Goal: Task Accomplishment & Management: Manage account settings

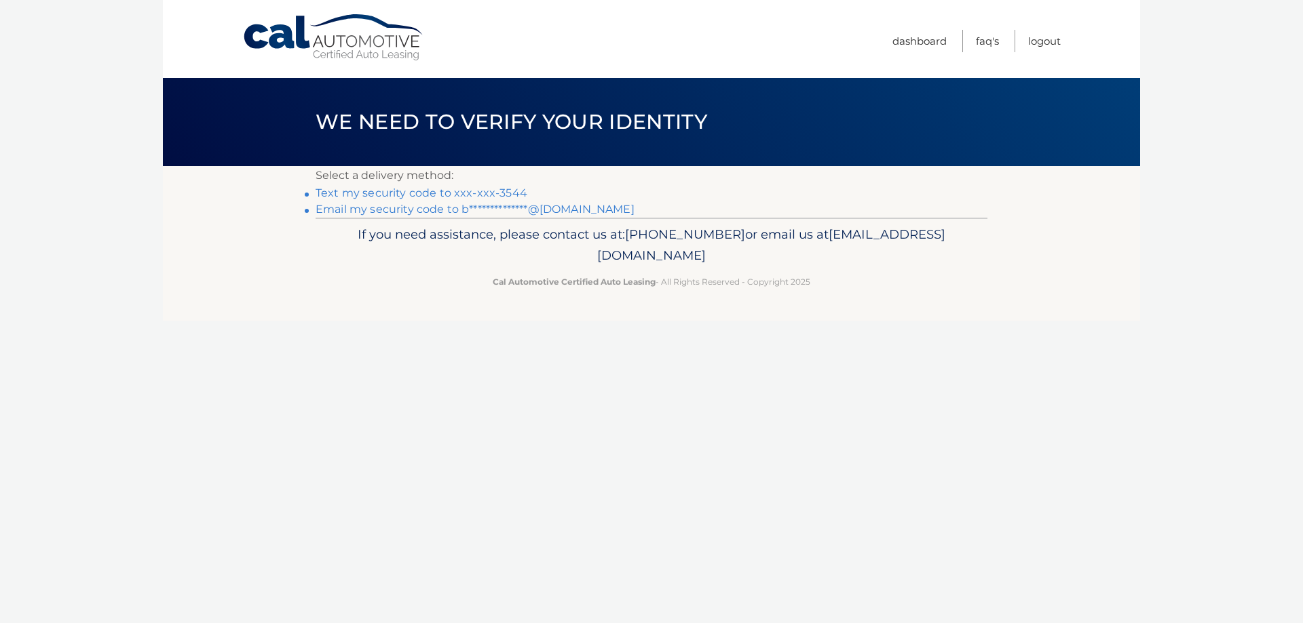
click at [453, 193] on link "Text my security code to xxx-xxx-3544" at bounding box center [421, 193] width 212 height 13
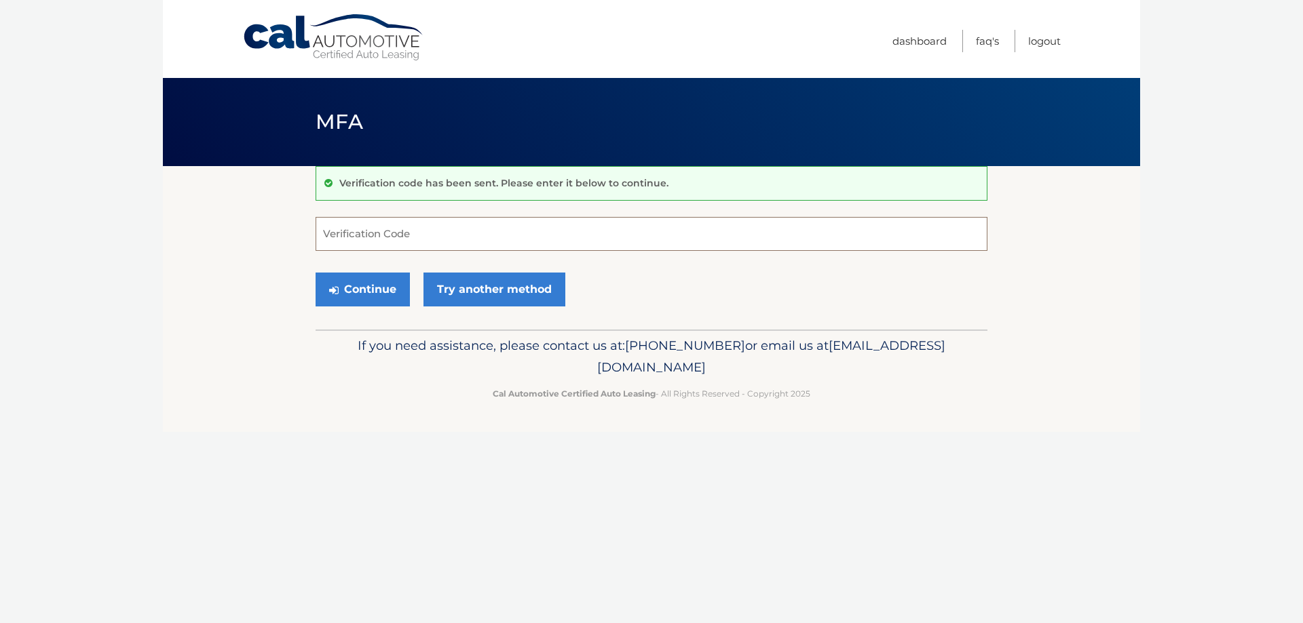
click at [509, 244] on input "Verification Code" at bounding box center [651, 234] width 672 height 34
type input "089684"
click at [366, 290] on button "Continue" at bounding box center [362, 290] width 94 height 34
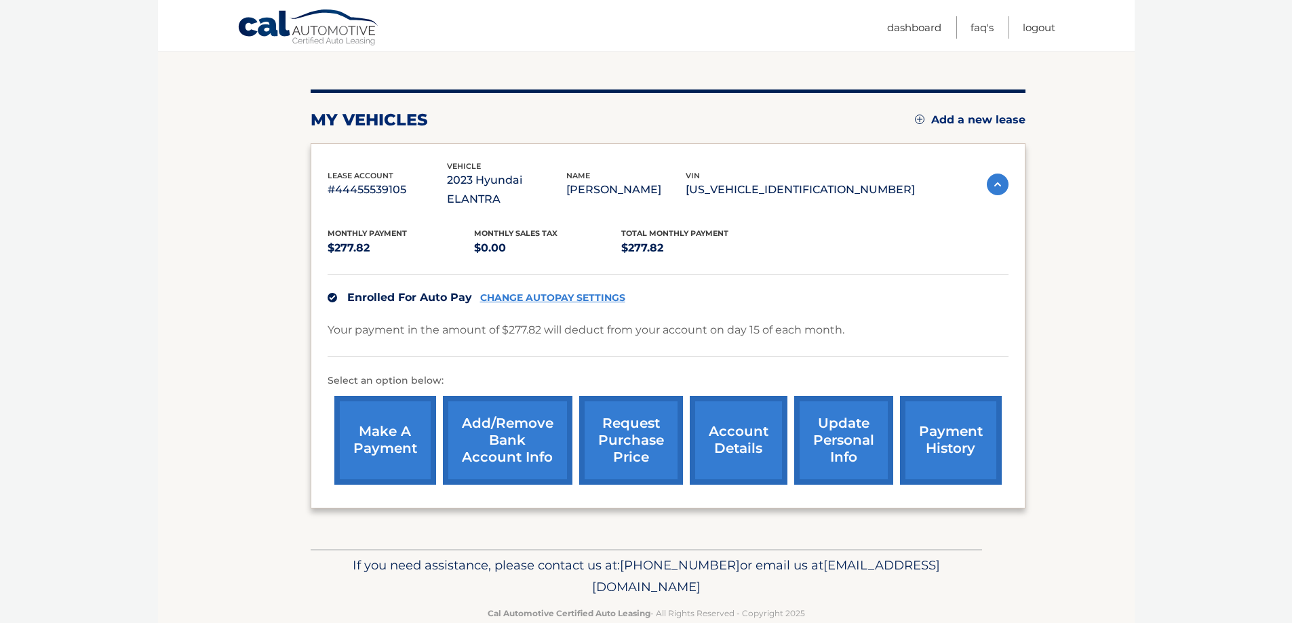
scroll to position [147, 0]
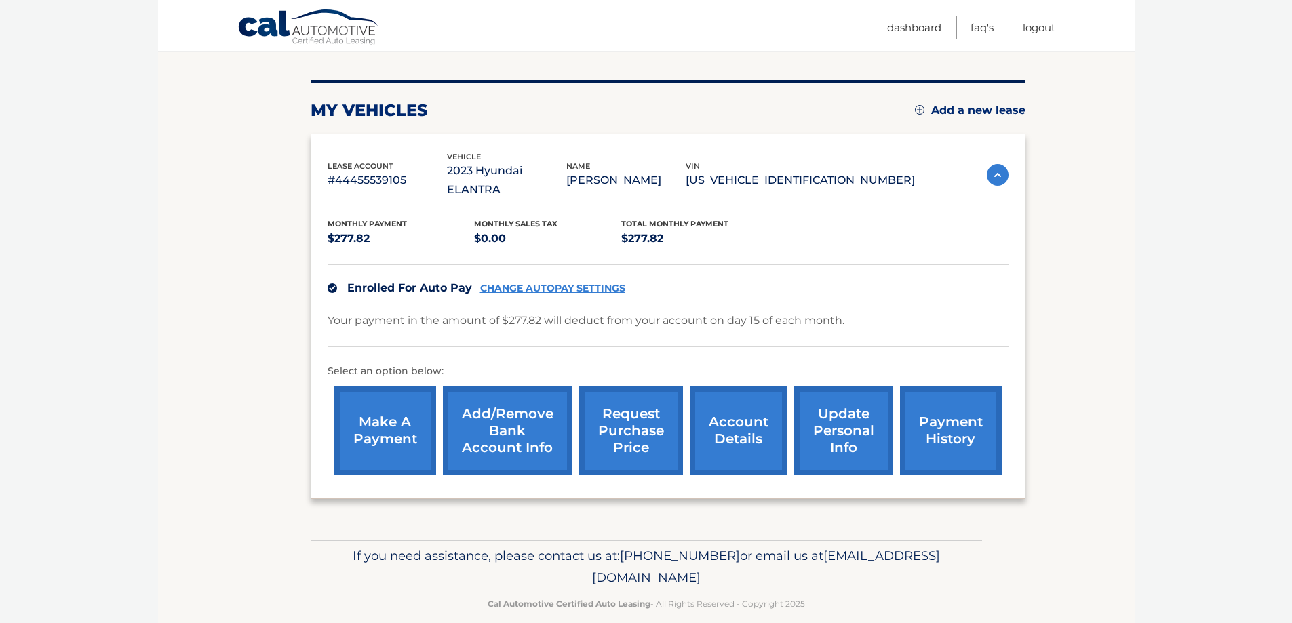
click at [763, 408] on link "account details" at bounding box center [739, 431] width 98 height 89
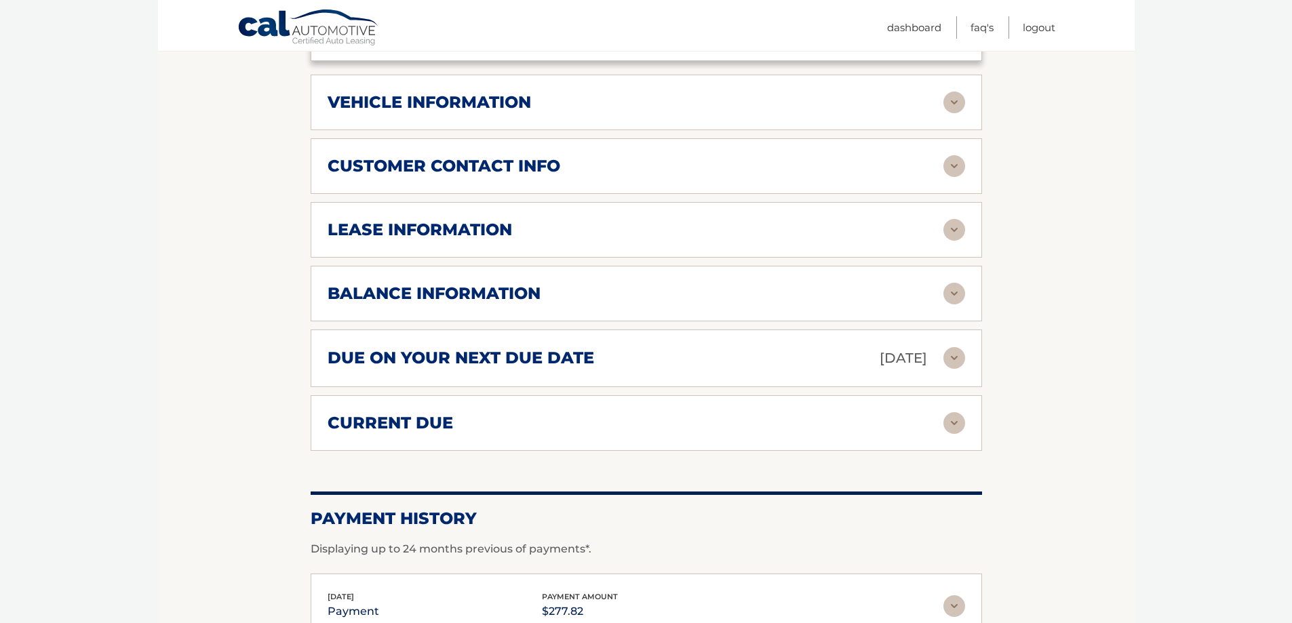
scroll to position [535, 0]
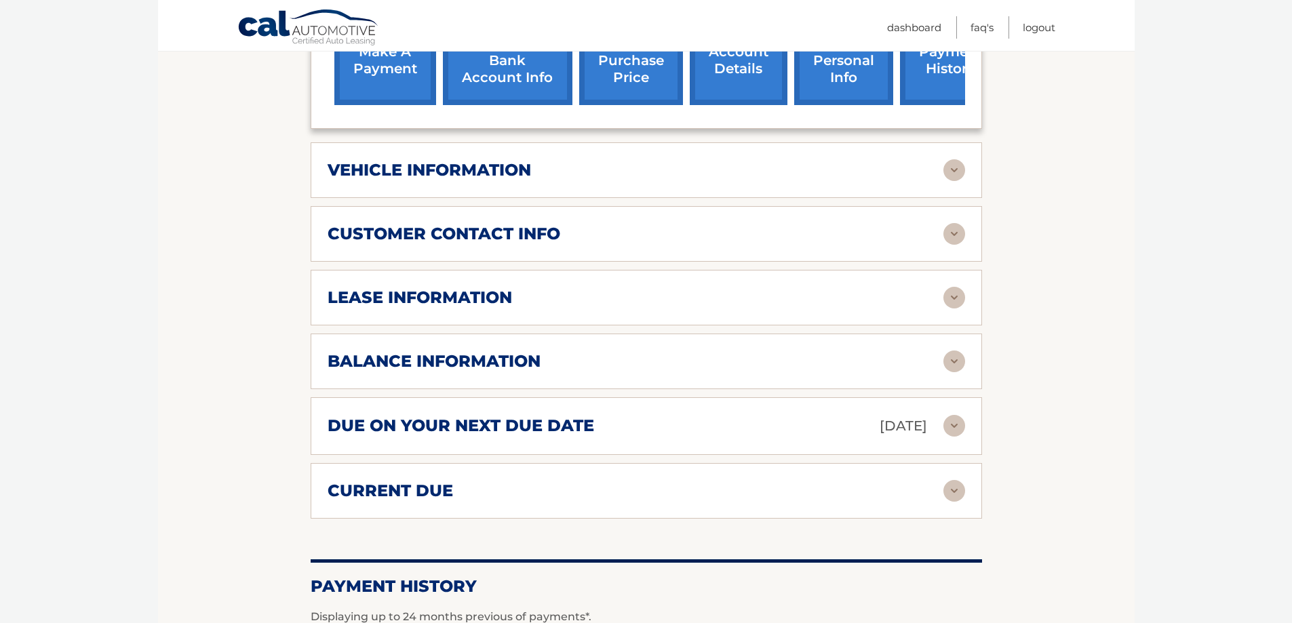
click at [949, 287] on img at bounding box center [955, 298] width 22 height 22
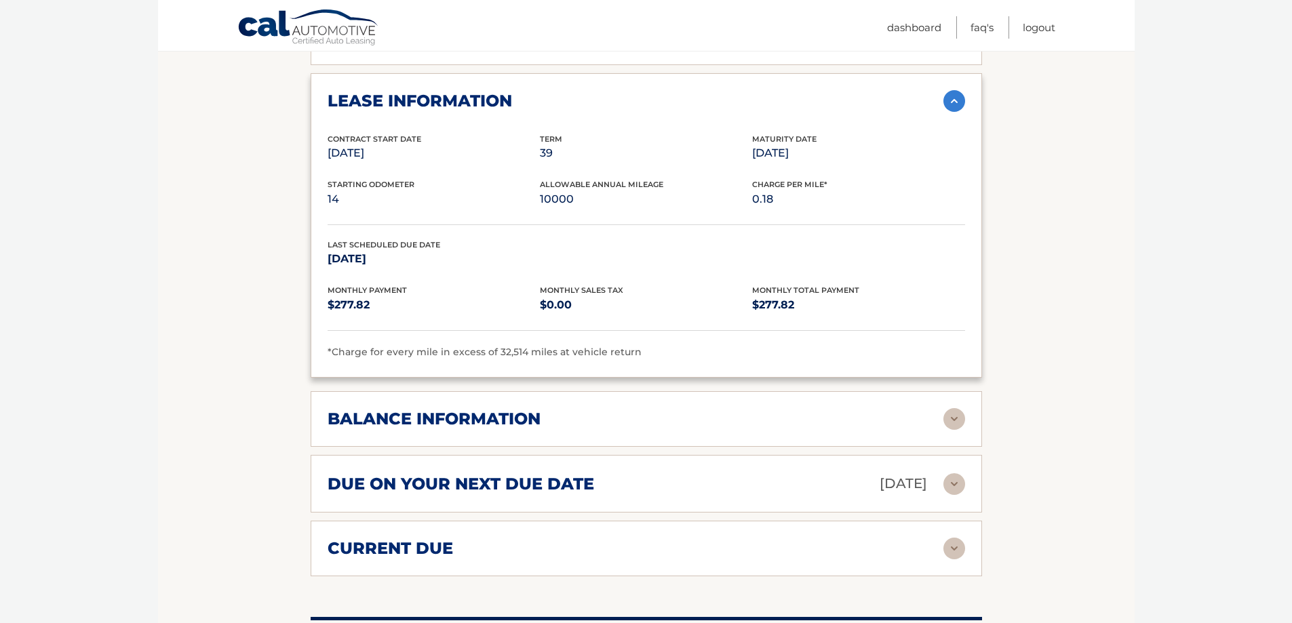
scroll to position [739, 0]
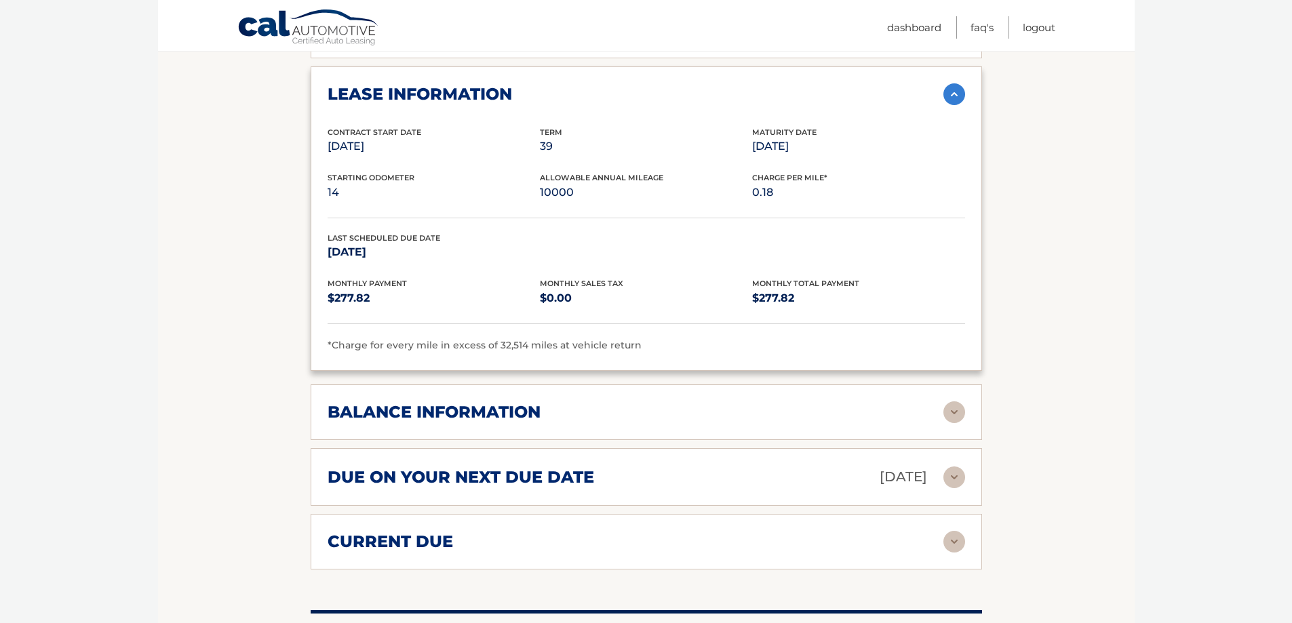
click at [959, 402] on img at bounding box center [955, 413] width 22 height 22
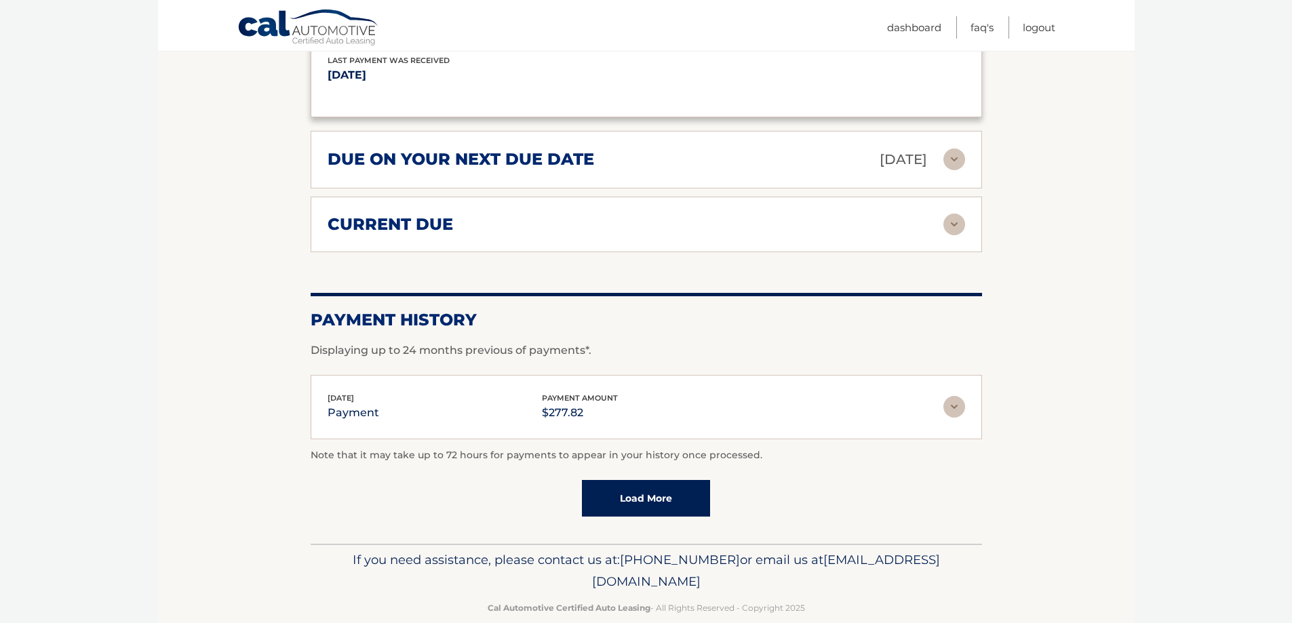
scroll to position [1225, 0]
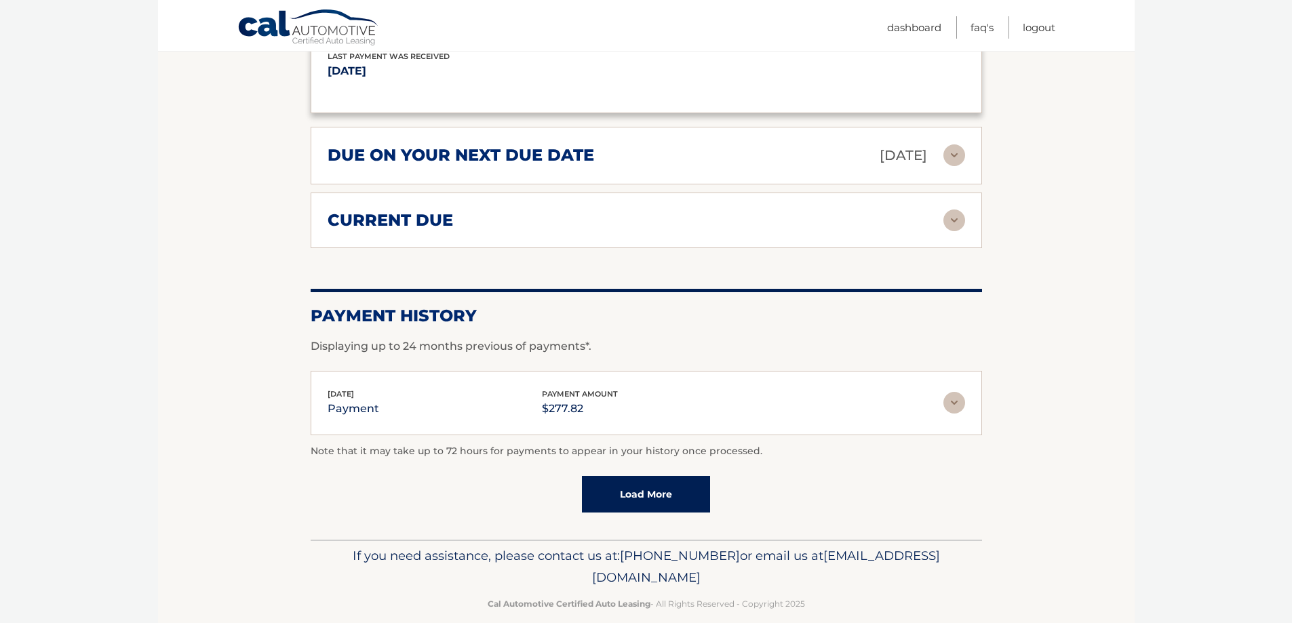
drag, startPoint x: 770, startPoint y: 560, endPoint x: 529, endPoint y: 556, distance: 241.6
click at [529, 556] on p "If you need assistance, please contact us at: [PHONE_NUMBER] or email us at [EM…" at bounding box center [647, 566] width 654 height 43
copy span "[EMAIL_ADDRESS][DOMAIN_NAME]"
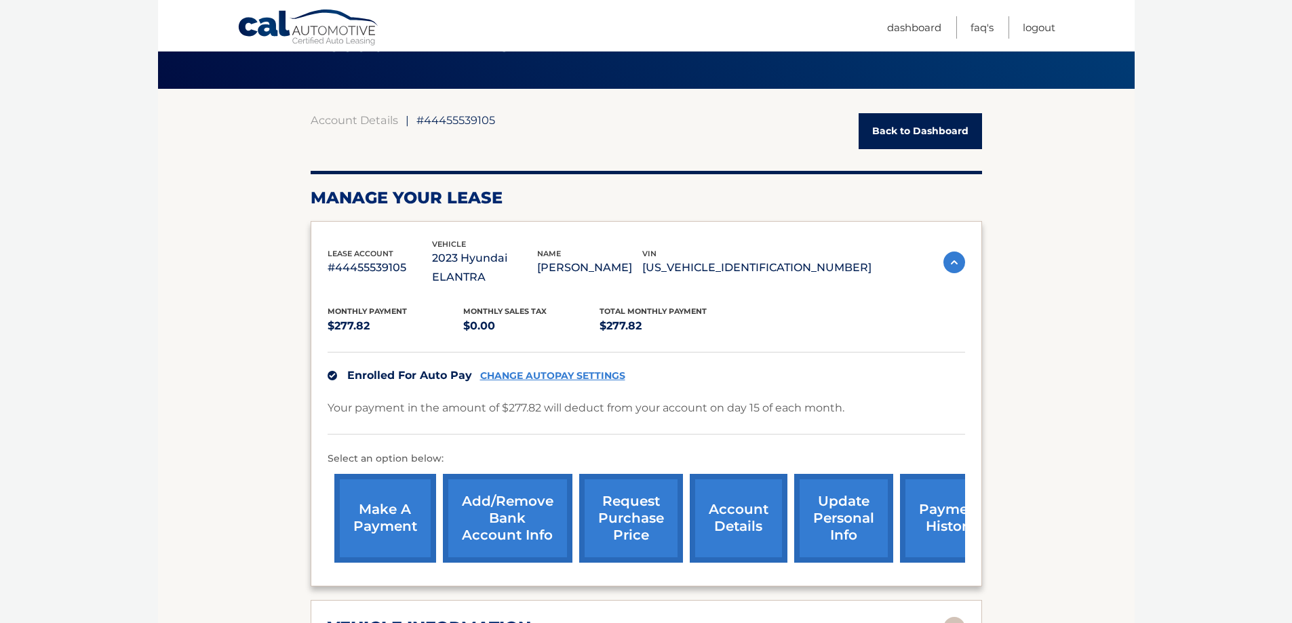
scroll to position [71, 0]
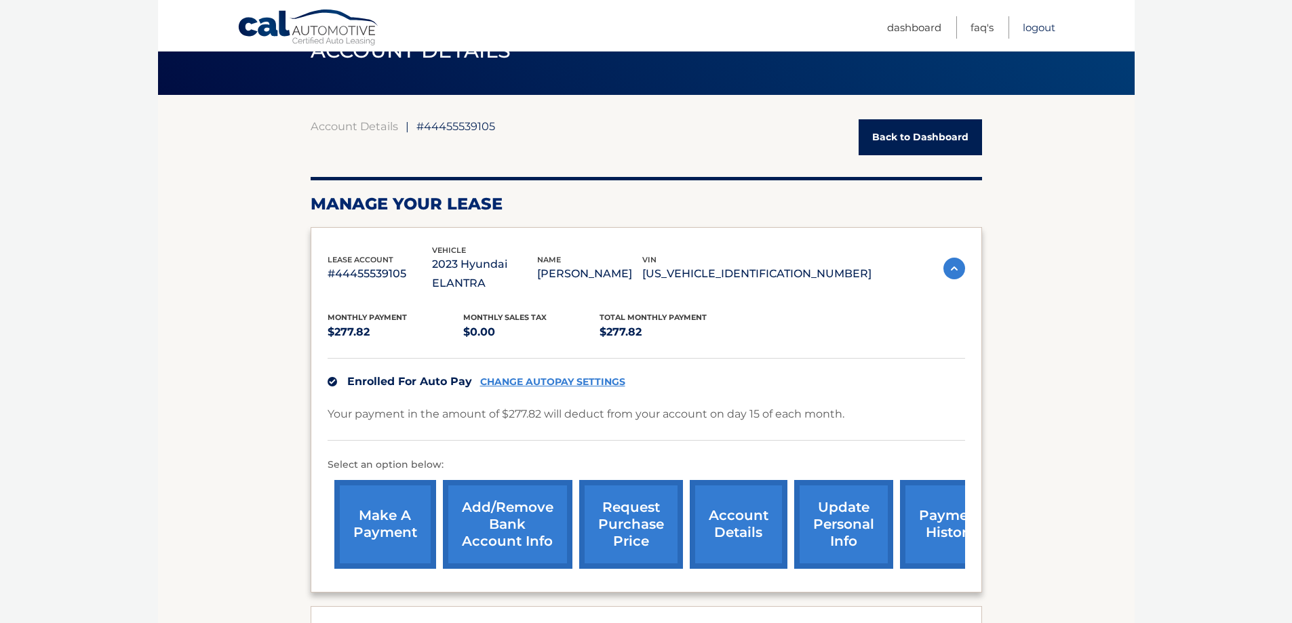
click at [1045, 26] on link "Logout" at bounding box center [1039, 27] width 33 height 22
